Goal: Navigation & Orientation: Understand site structure

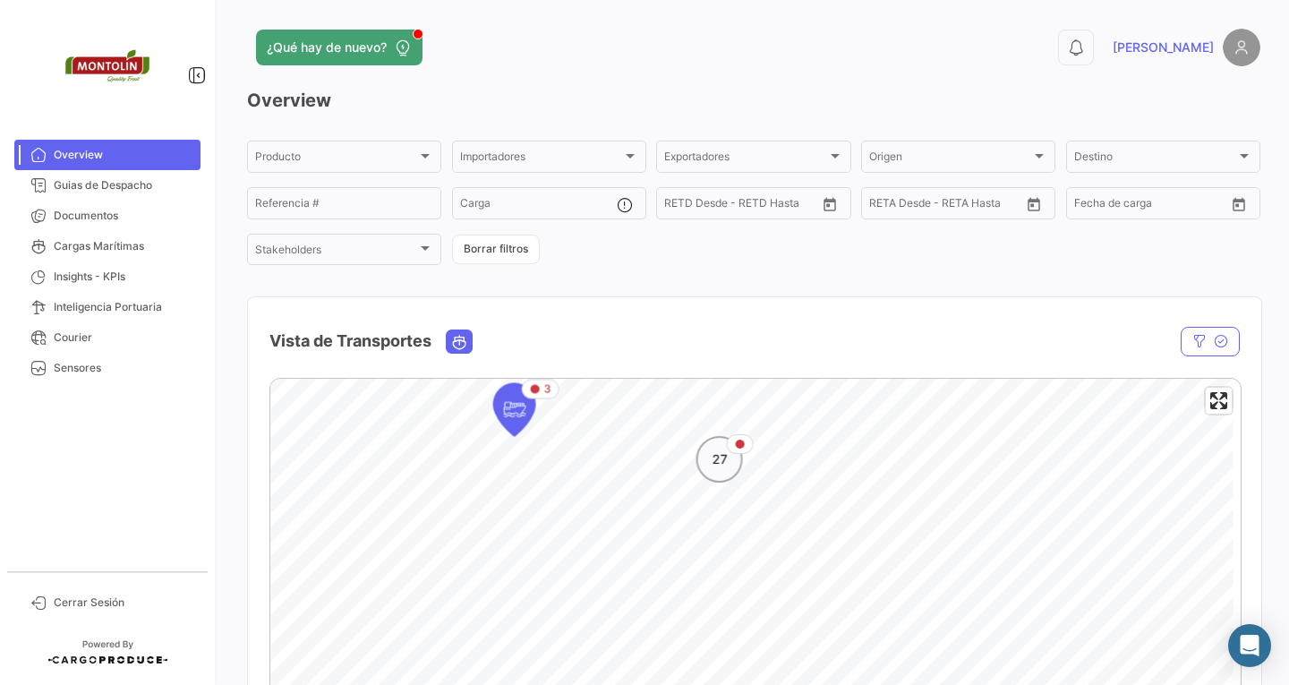
drag, startPoint x: 677, startPoint y: 565, endPoint x: 726, endPoint y: 422, distance: 151.5
click at [726, 436] on div "27" at bounding box center [719, 459] width 47 height 47
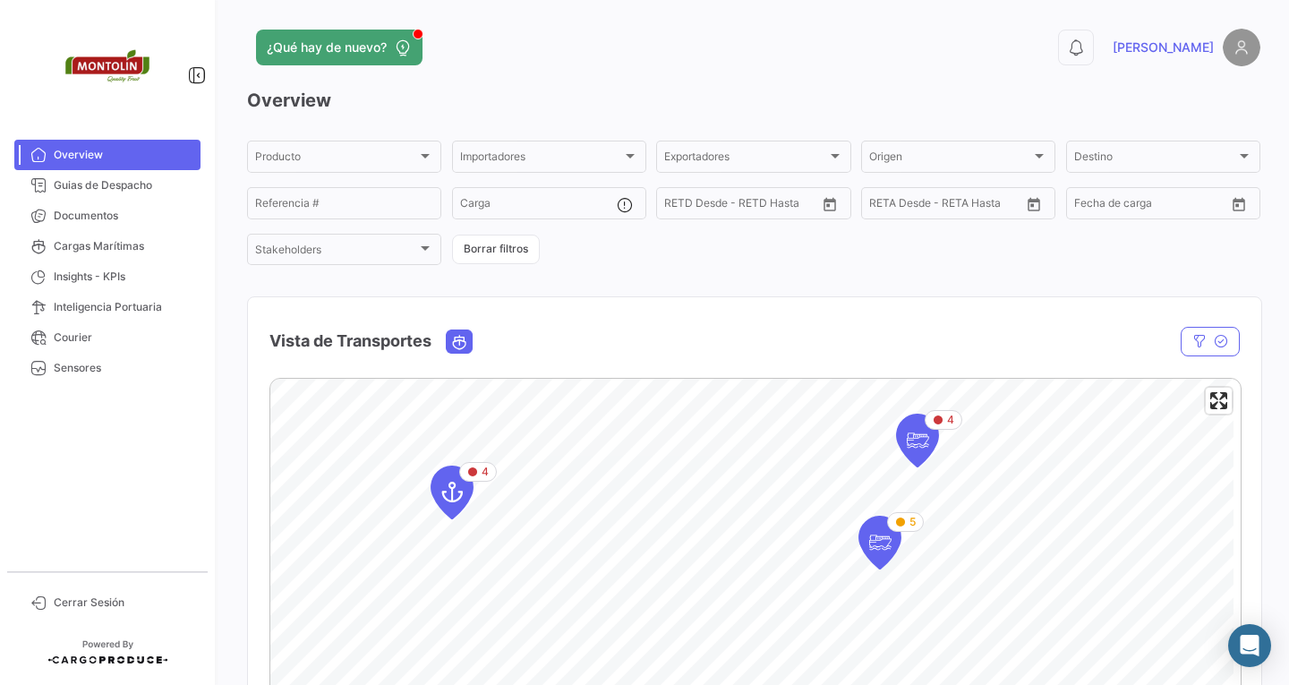
click at [816, 684] on html "Overview Guias de Despacho Documentos Cargas Marítimas Insights - KPIs Intelige…" at bounding box center [644, 342] width 1289 height 685
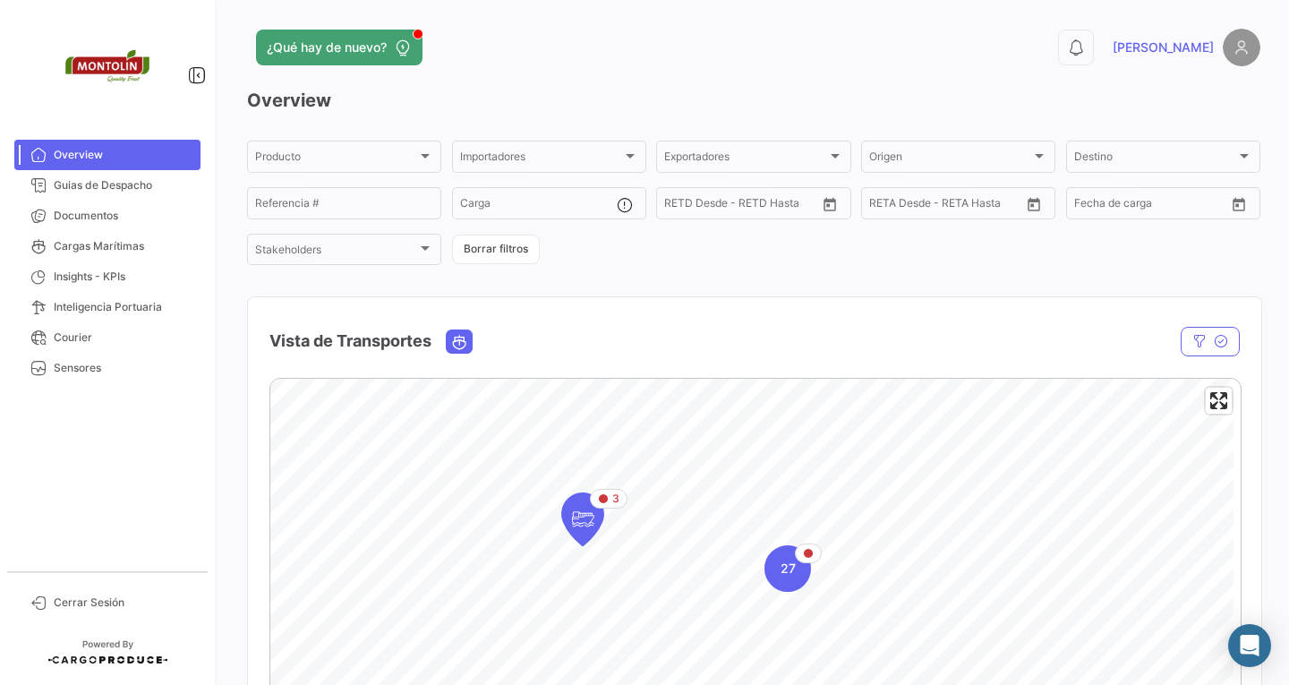
click at [678, 362] on mat-card "Vista de Transportes En tránsito Estado Nave Nave Carga Agrupador por * GD # Bo…" at bounding box center [754, 641] width 1015 height 691
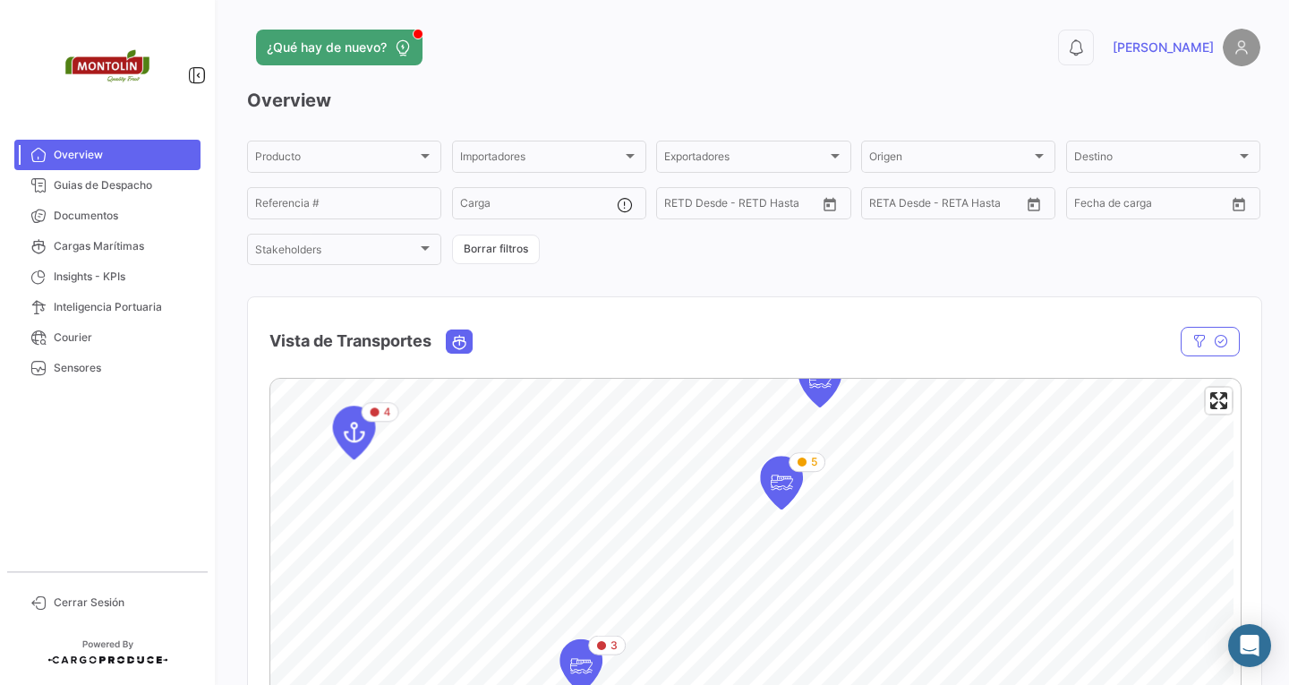
click at [722, 684] on html "Overview Guias de Despacho Documentos Cargas Marítimas Insights - KPIs Intelige…" at bounding box center [644, 342] width 1289 height 685
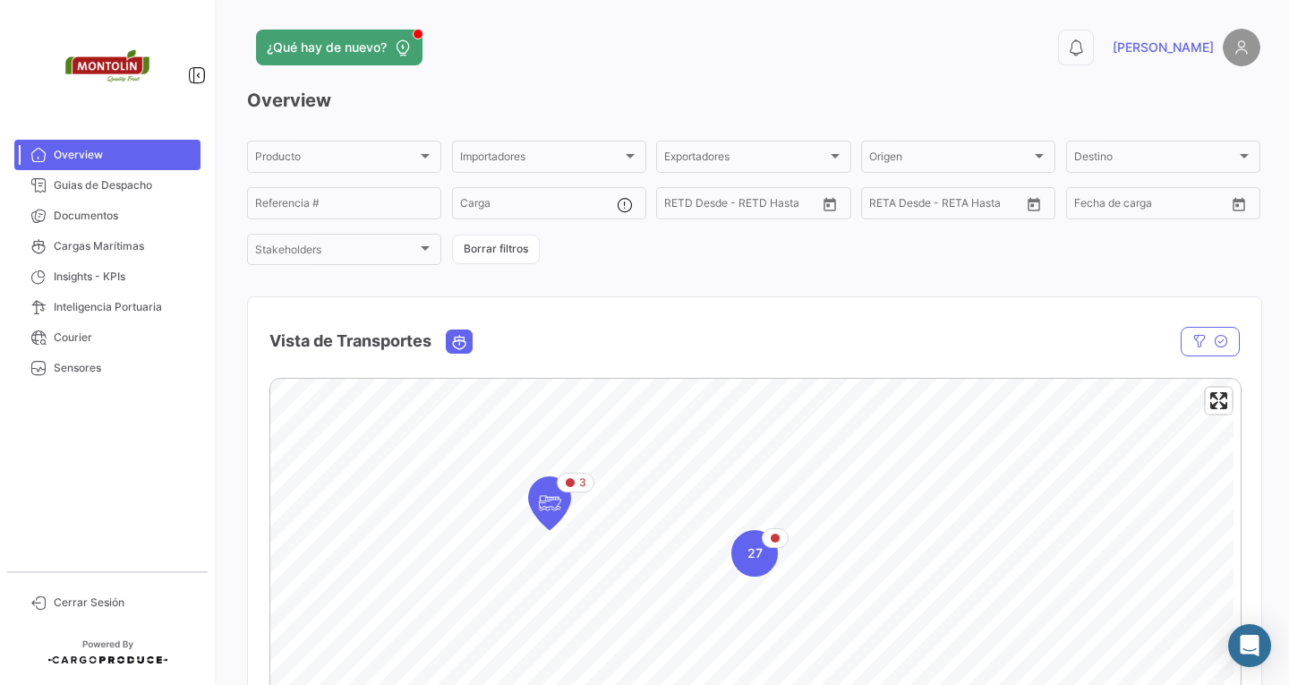
click at [452, 47] on div "¿Qué hay de nuevo?" at bounding box center [526, 48] width 558 height 36
click at [414, 35] on div at bounding box center [418, 34] width 11 height 11
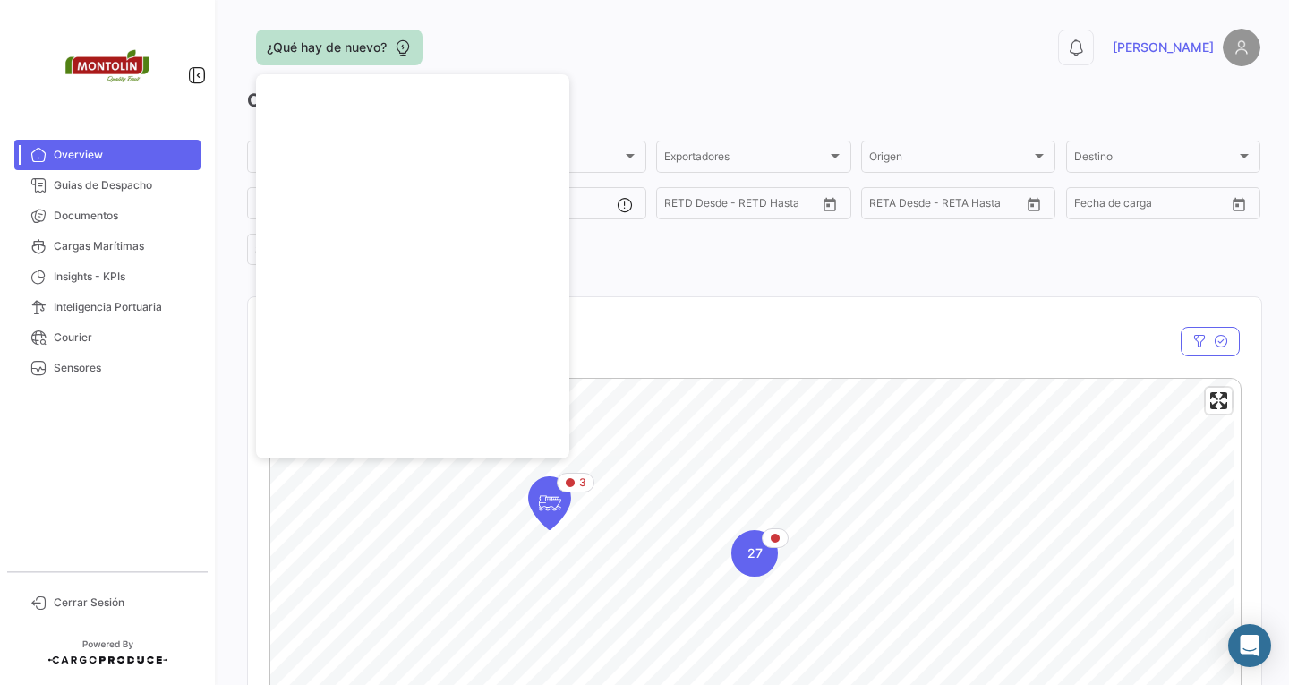
click at [462, 49] on div "¿Qué hay de nuevo?" at bounding box center [526, 48] width 558 height 36
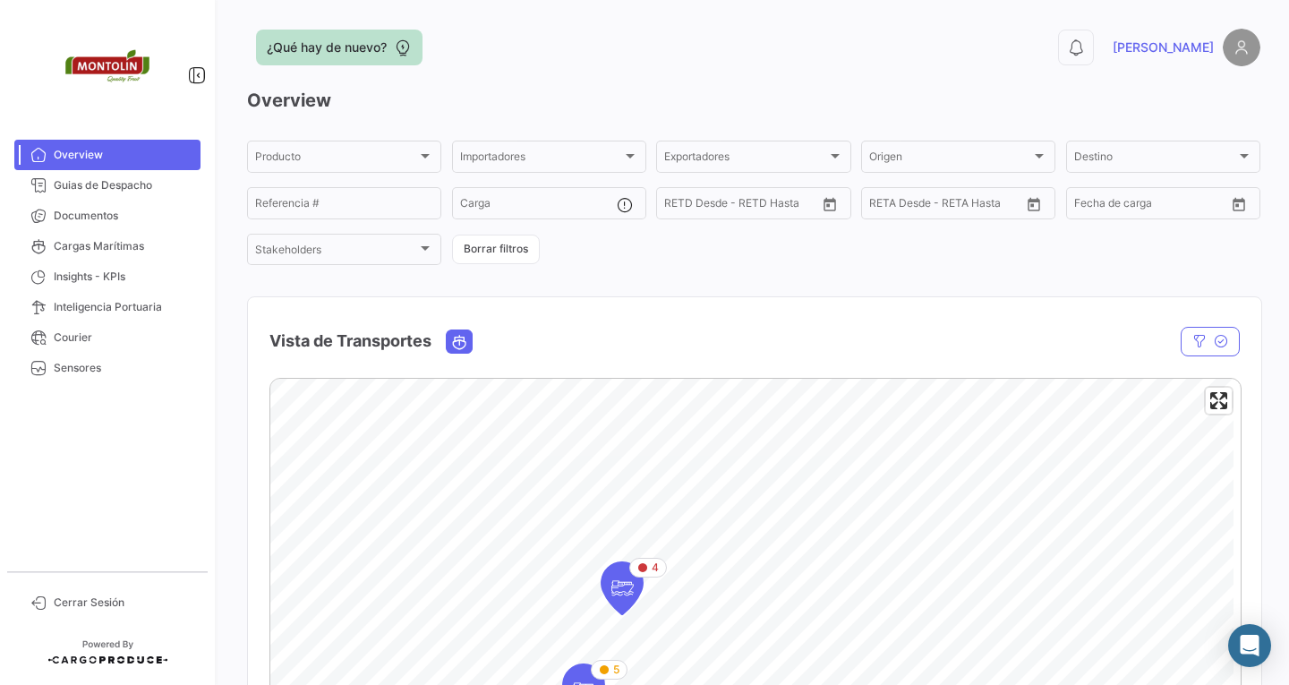
click at [401, 684] on html "Overview Guias de Despacho Documentos Cargas Marítimas Insights - KPIs Intelige…" at bounding box center [644, 342] width 1289 height 685
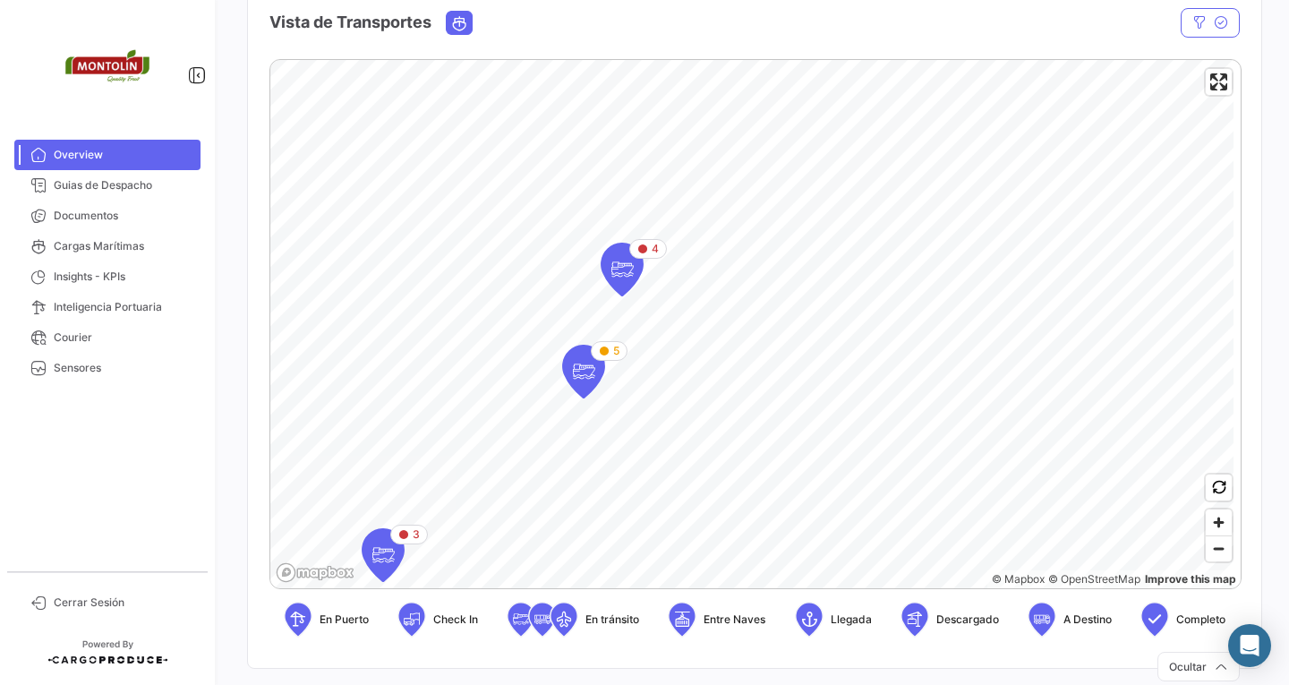
scroll to position [269, 0]
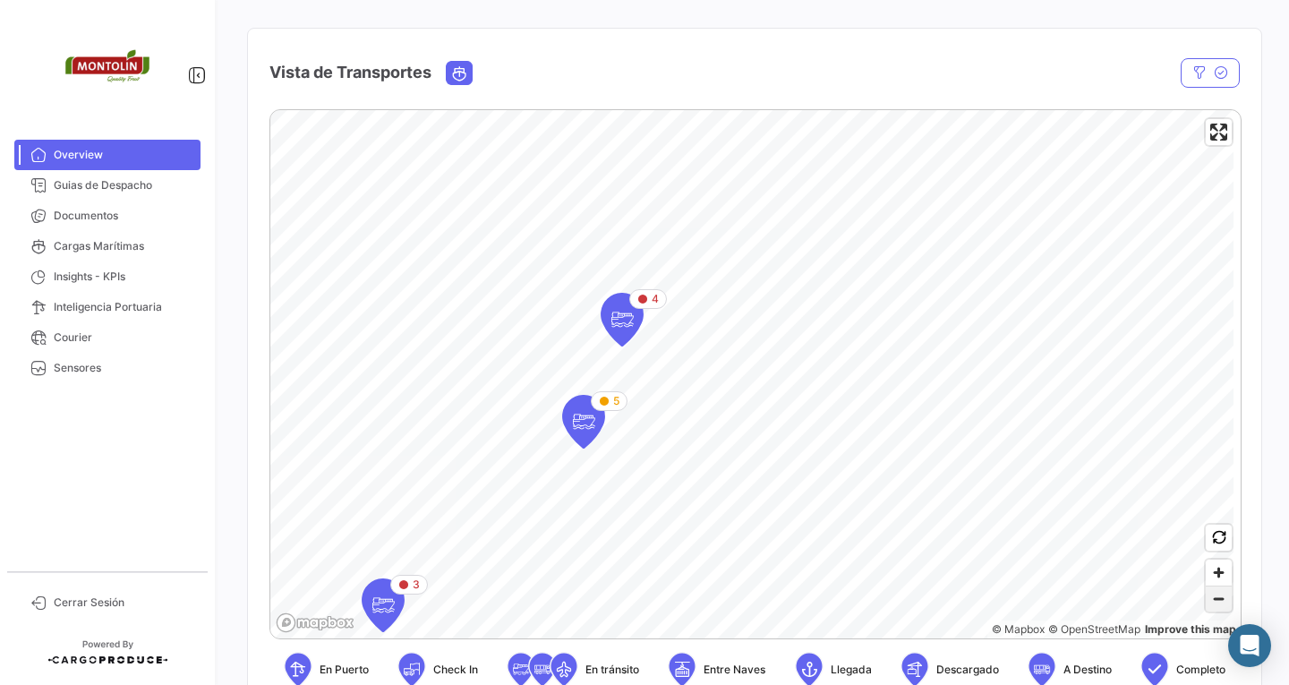
click at [1209, 605] on span "Zoom out" at bounding box center [1219, 598] width 26 height 25
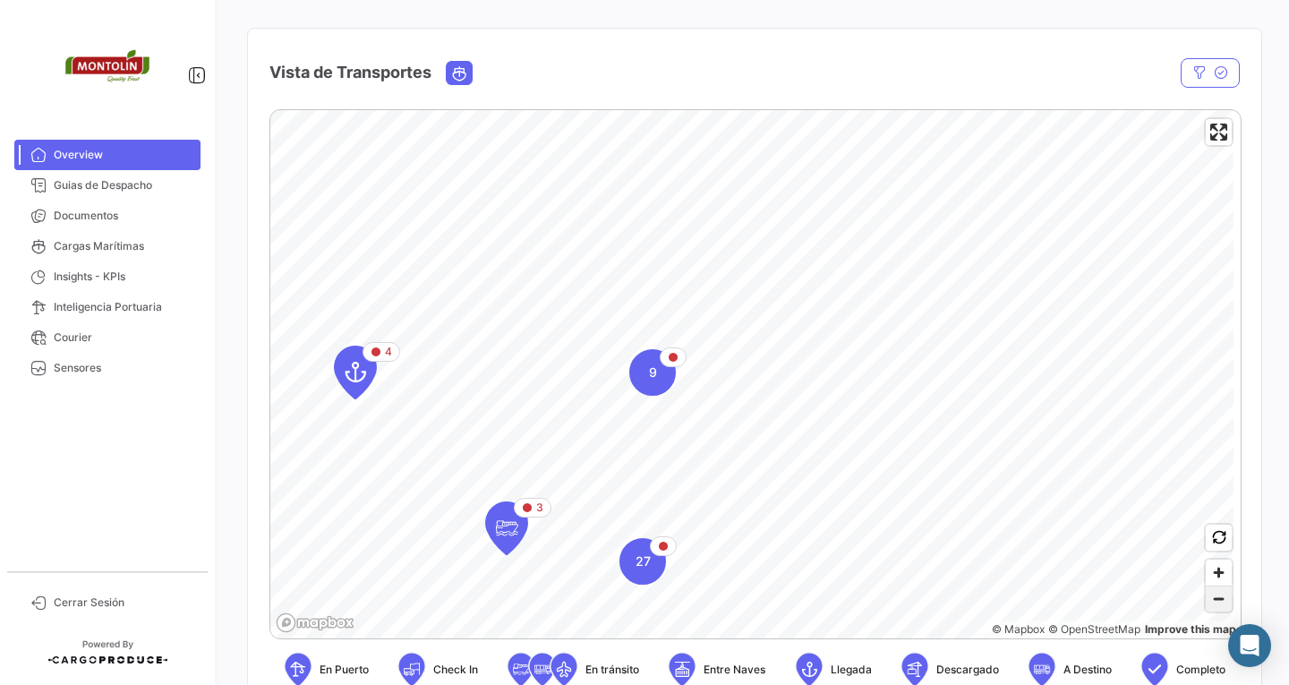
click at [1209, 605] on span "Zoom out" at bounding box center [1219, 598] width 26 height 25
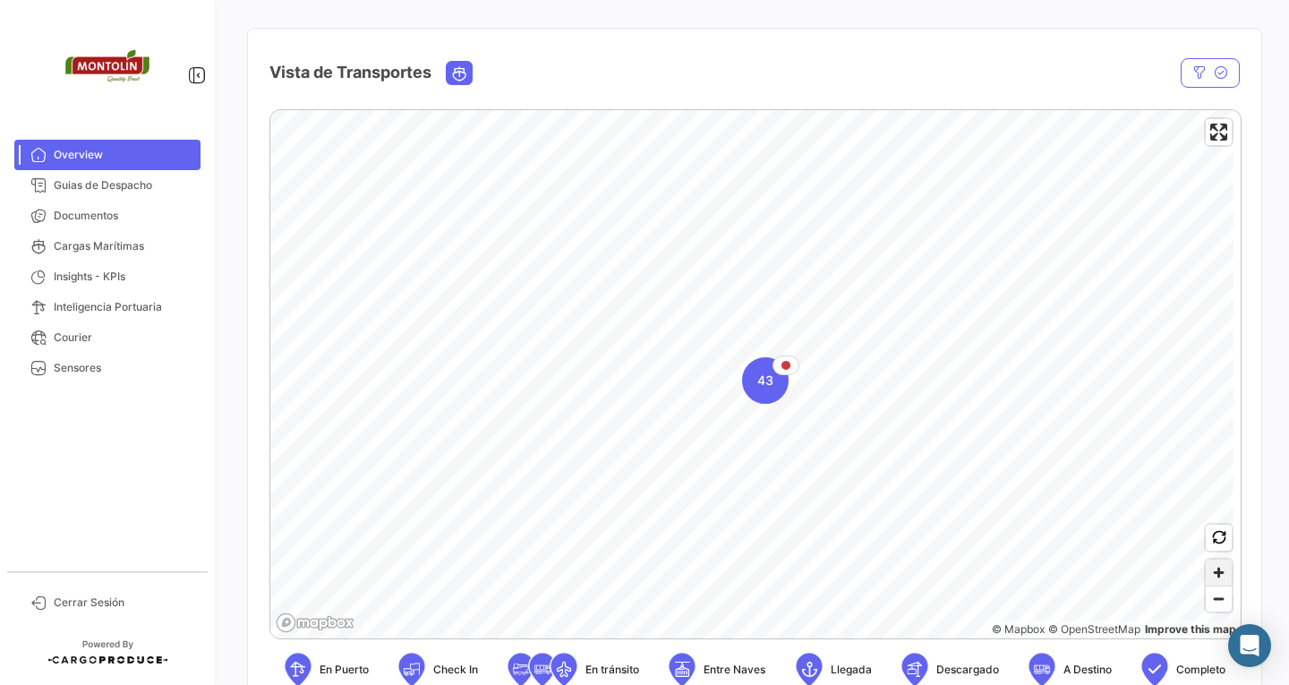
click at [1215, 575] on span "Zoom in" at bounding box center [1219, 572] width 26 height 26
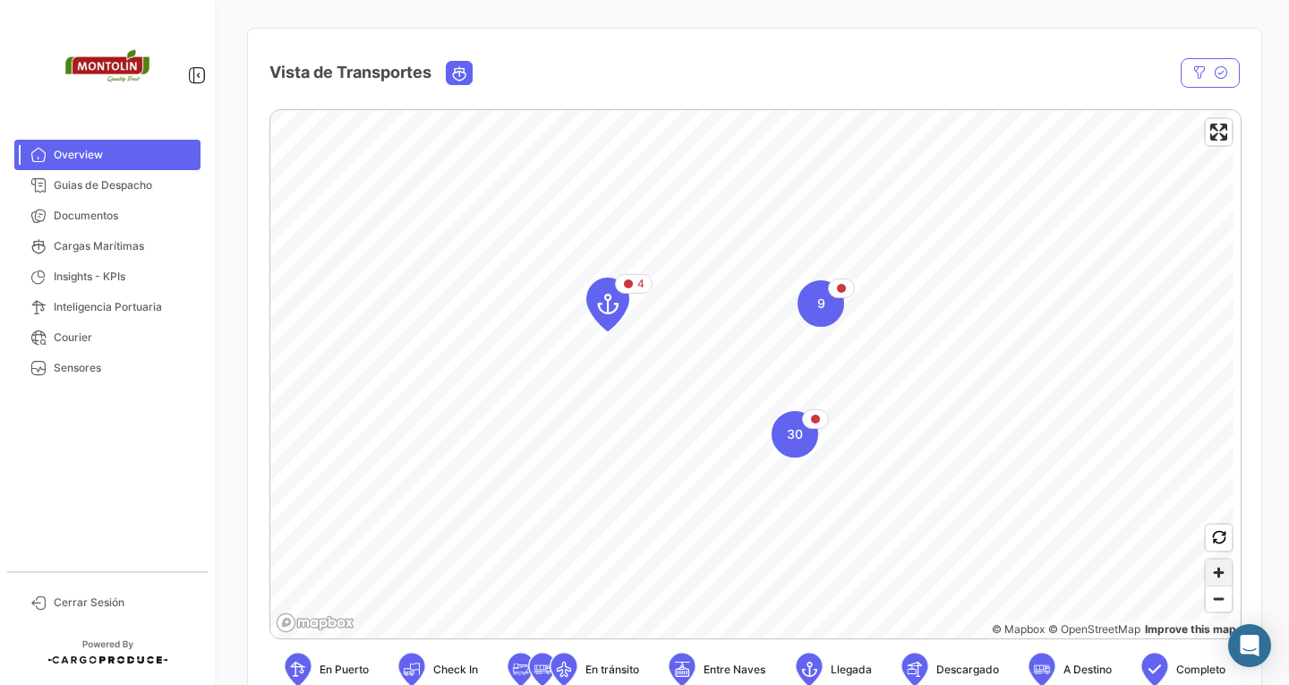
click at [1215, 575] on span "Zoom in" at bounding box center [1219, 572] width 26 height 26
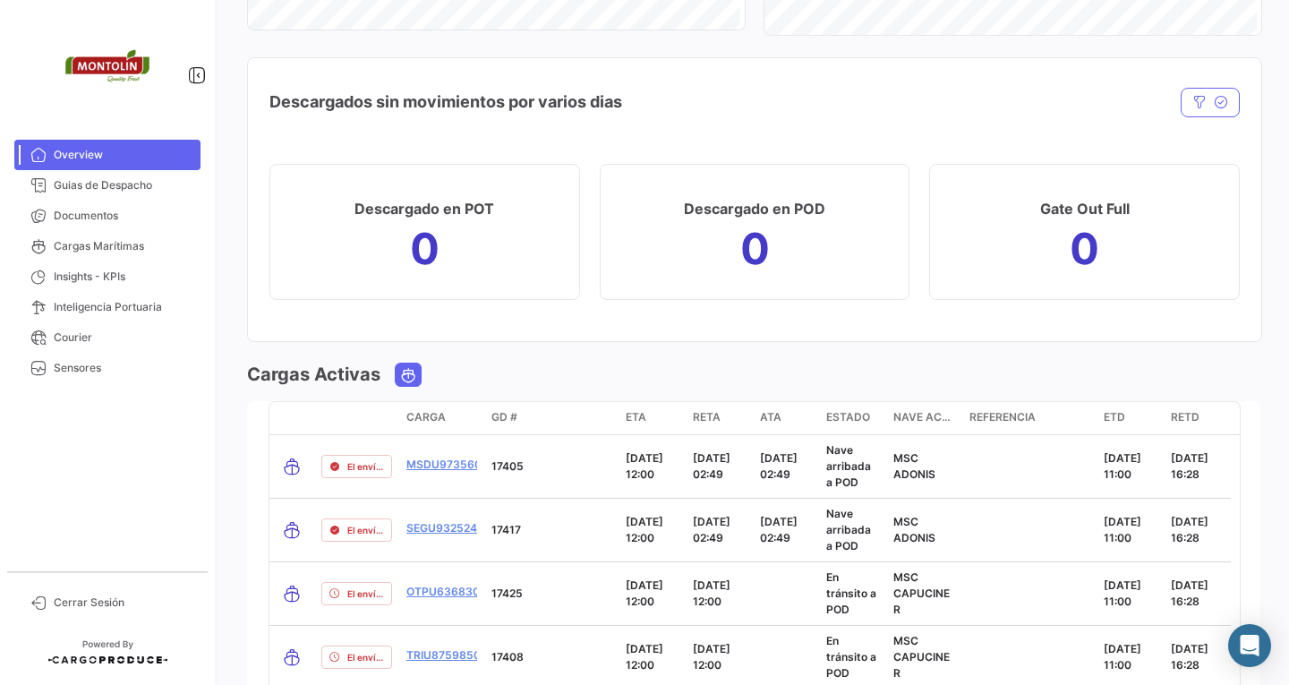
scroll to position [1880, 0]
